Goal: Use online tool/utility: Utilize a website feature to perform a specific function

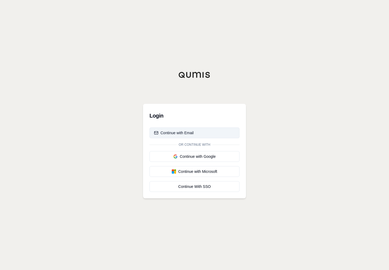
click at [210, 132] on button "Continue with Email" at bounding box center [195, 132] width 90 height 11
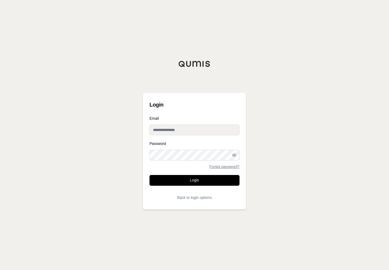
type input "**********"
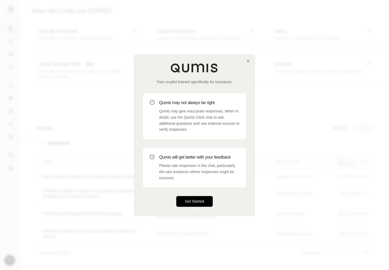
click at [201, 200] on button "Get Started" at bounding box center [194, 201] width 36 height 11
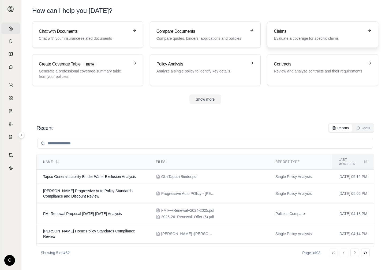
click at [331, 29] on h3 "Claims" at bounding box center [319, 31] width 90 height 6
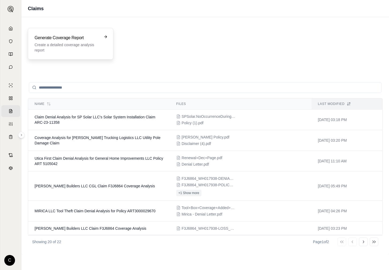
click at [95, 44] on p "Create a detailed coverage analysis report" at bounding box center [67, 47] width 65 height 11
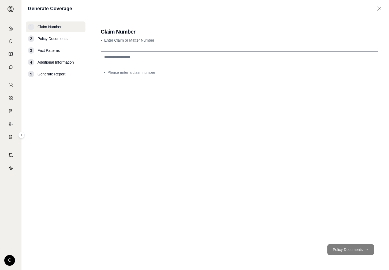
click at [123, 56] on input "text" at bounding box center [240, 56] width 278 height 11
type input "*******"
click at [355, 248] on button "Policy Documents →" at bounding box center [351, 249] width 47 height 11
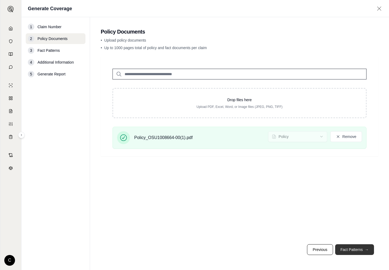
click at [351, 250] on button "Fact Patterns →" at bounding box center [355, 249] width 39 height 11
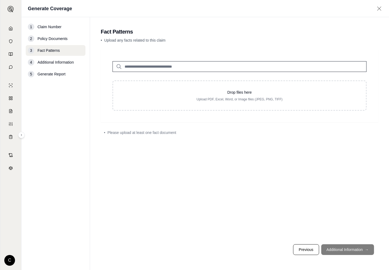
click at [361, 246] on footer "Previous Additional Information →" at bounding box center [240, 249] width 278 height 19
click at [10, 25] on link "Home" at bounding box center [10, 29] width 19 height 12
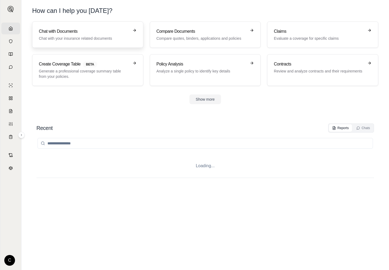
click at [86, 43] on link "Chat with Documents Chat with your insurance related documents" at bounding box center [87, 34] width 111 height 26
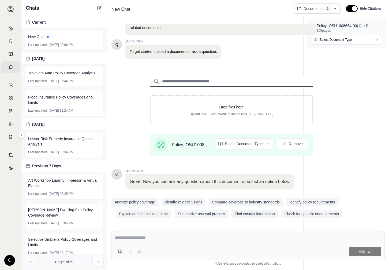
scroll to position [20, 0]
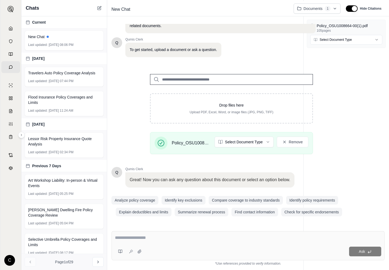
click at [186, 239] on textarea at bounding box center [248, 237] width 267 height 6
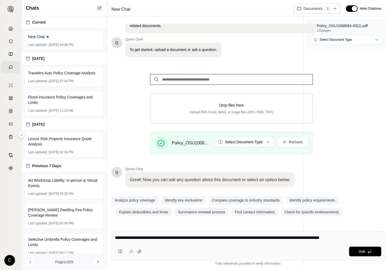
type textarea "**********"
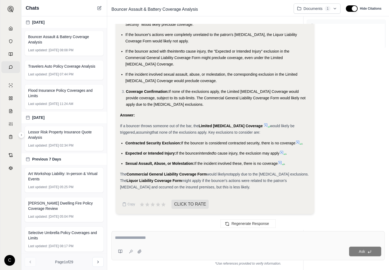
scroll to position [502, 0]
